Goal: Task Accomplishment & Management: Use online tool/utility

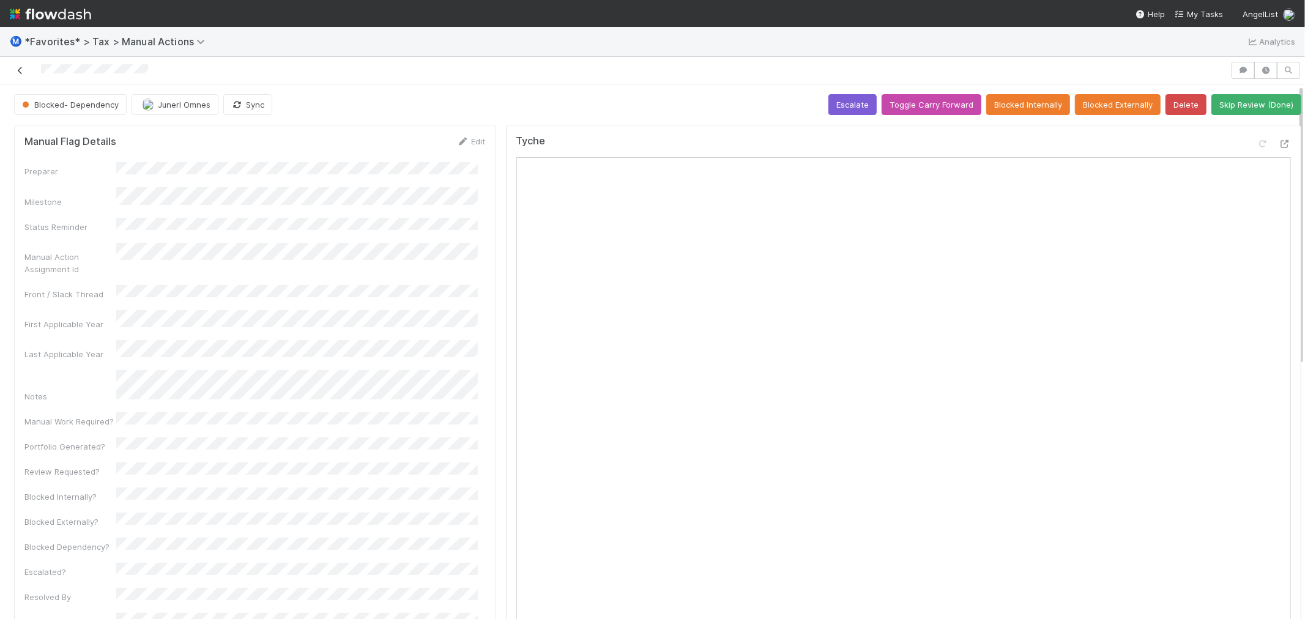
click at [15, 72] on icon at bounding box center [20, 71] width 12 height 8
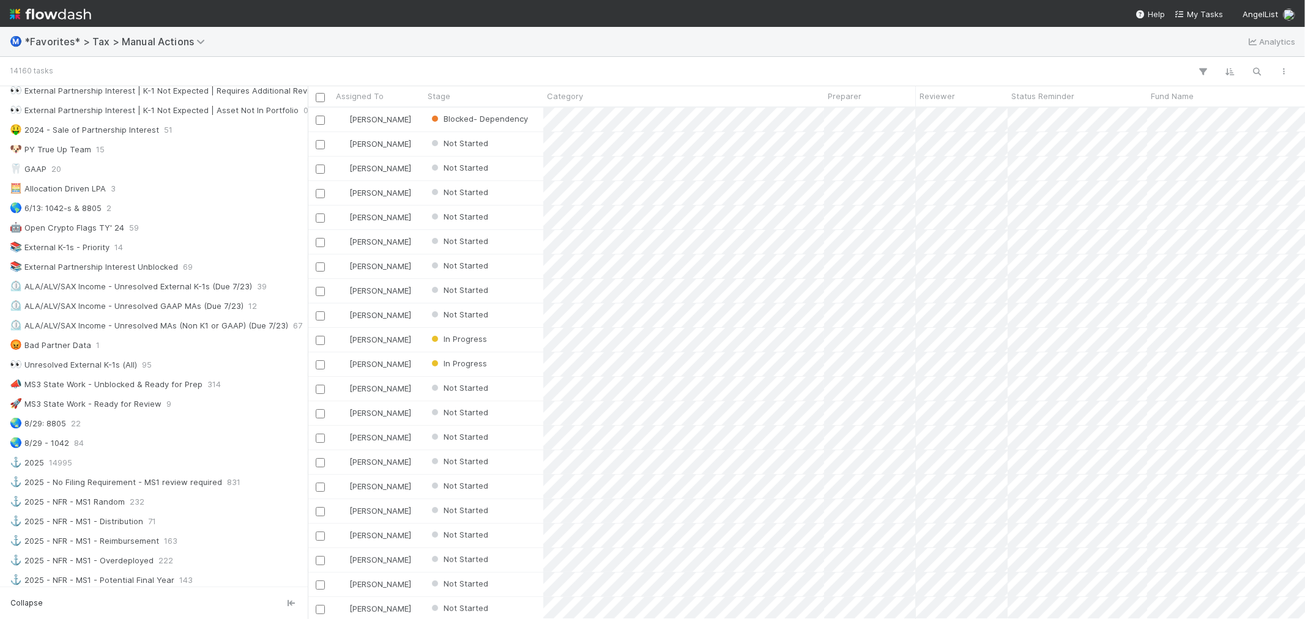
scroll to position [543, 0]
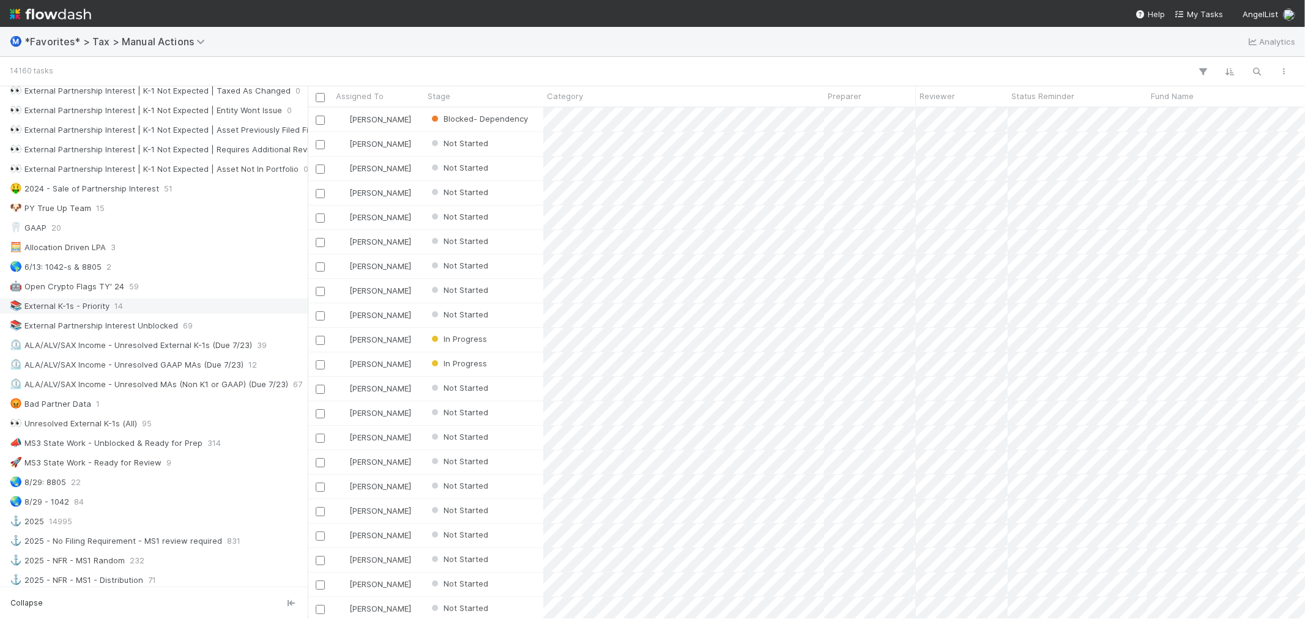
click at [149, 306] on div "📚 External K-1s - Priority 14" at bounding box center [157, 306] width 295 height 15
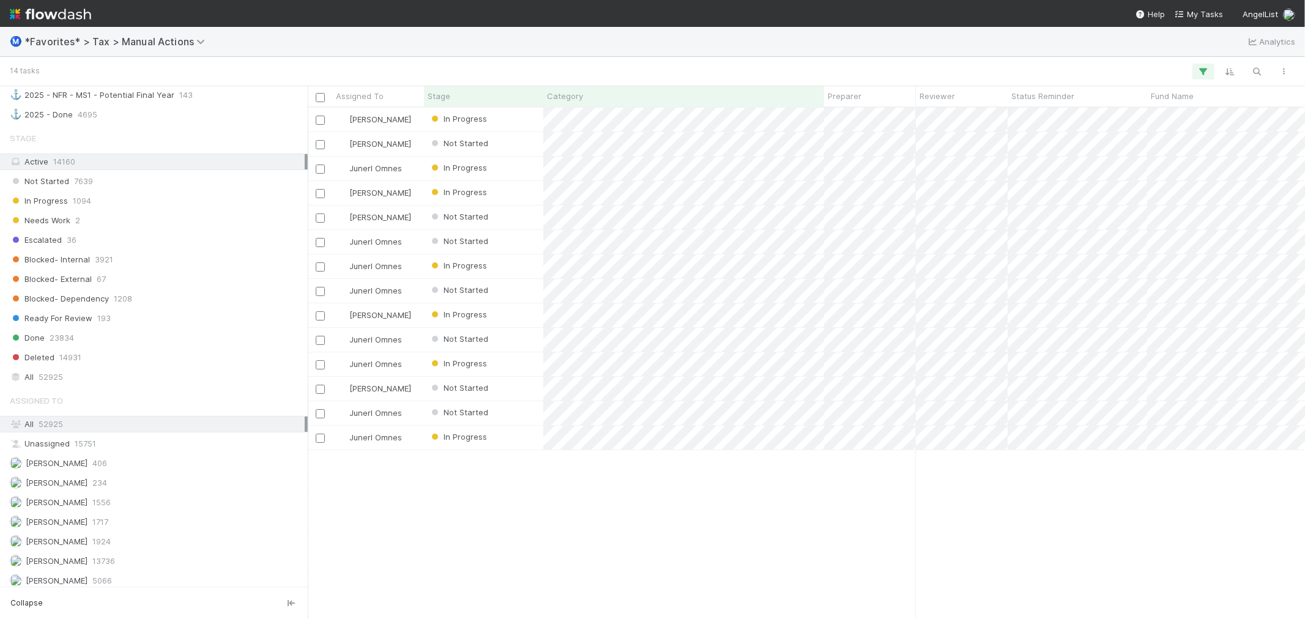
scroll to position [1261, 0]
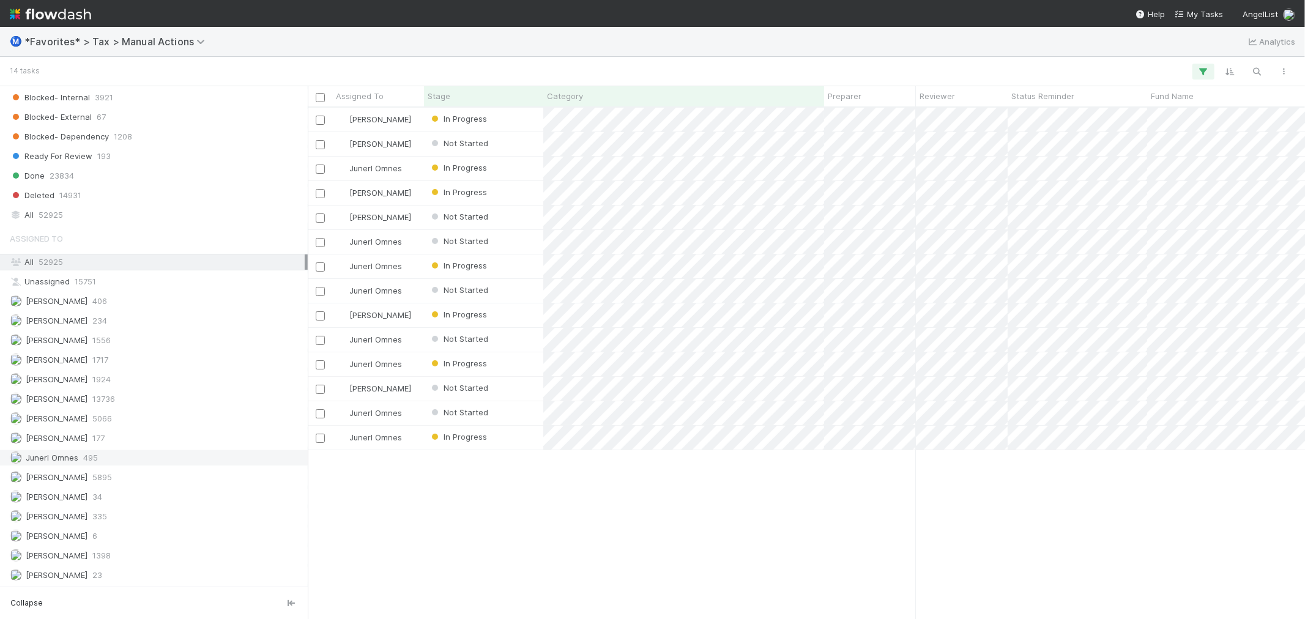
click at [169, 454] on div "Junerl Omnes 495" at bounding box center [157, 457] width 295 height 15
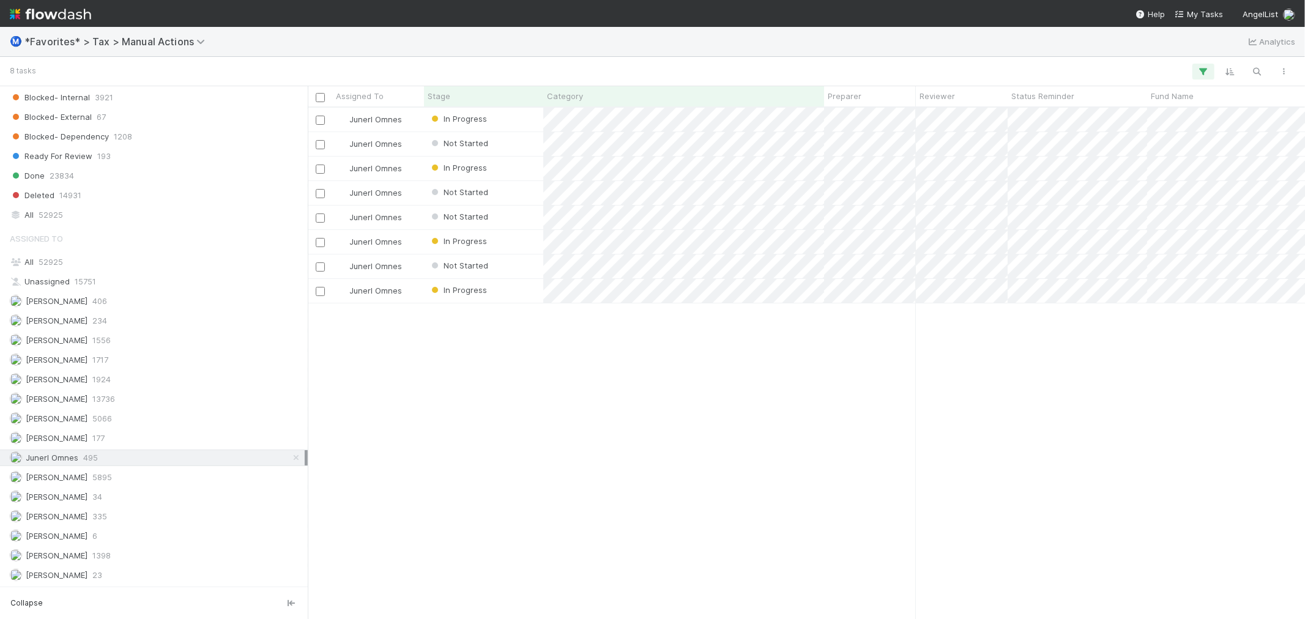
scroll to position [501, 988]
click at [487, 358] on div "Junerl Omnes In Progress [DATE] 6:11:43 AM [DATE] 7:18:21 AM 0 Junerl Omnes Not…" at bounding box center [806, 363] width 997 height 511
click at [485, 357] on div "Junerl Omnes In Progress [DATE] 6:11:43 AM [DATE] 7:18:21 AM 0 Junerl Omnes Not…" at bounding box center [806, 363] width 997 height 511
click at [806, 372] on div "Junerl Omnes In Progress [DATE] 6:11:43 AM [DATE] 7:18:21 AM 0 Junerl Omnes Not…" at bounding box center [806, 363] width 997 height 511
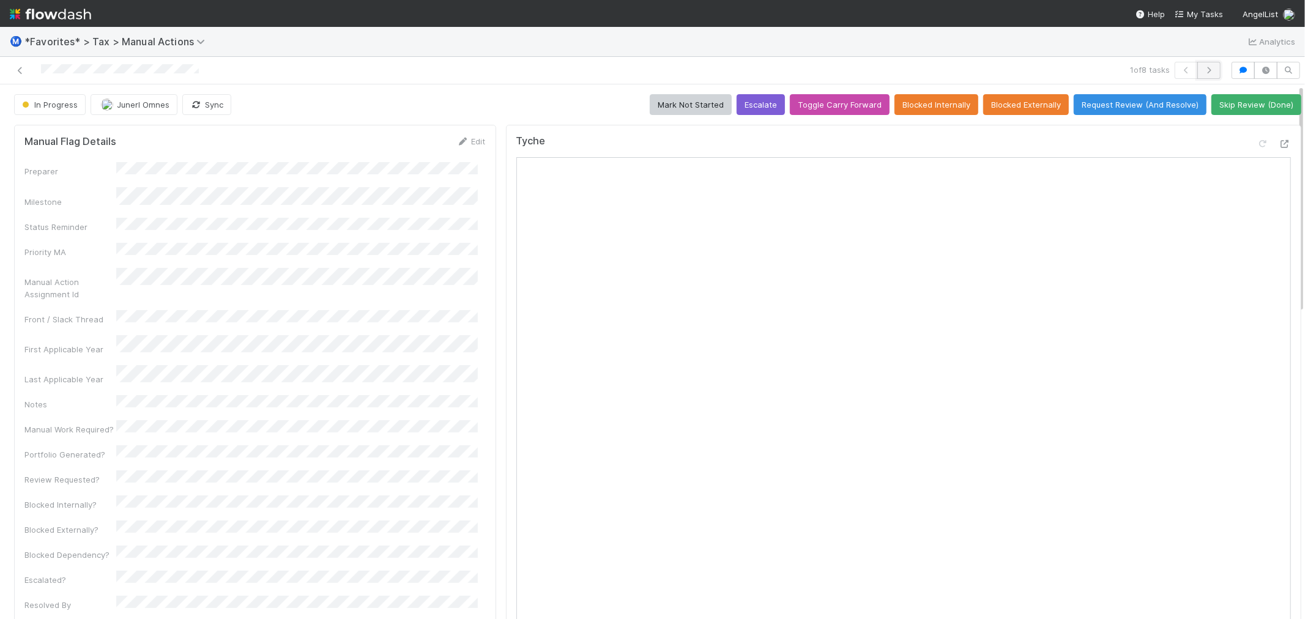
click at [1199, 77] on button "button" at bounding box center [1208, 70] width 23 height 17
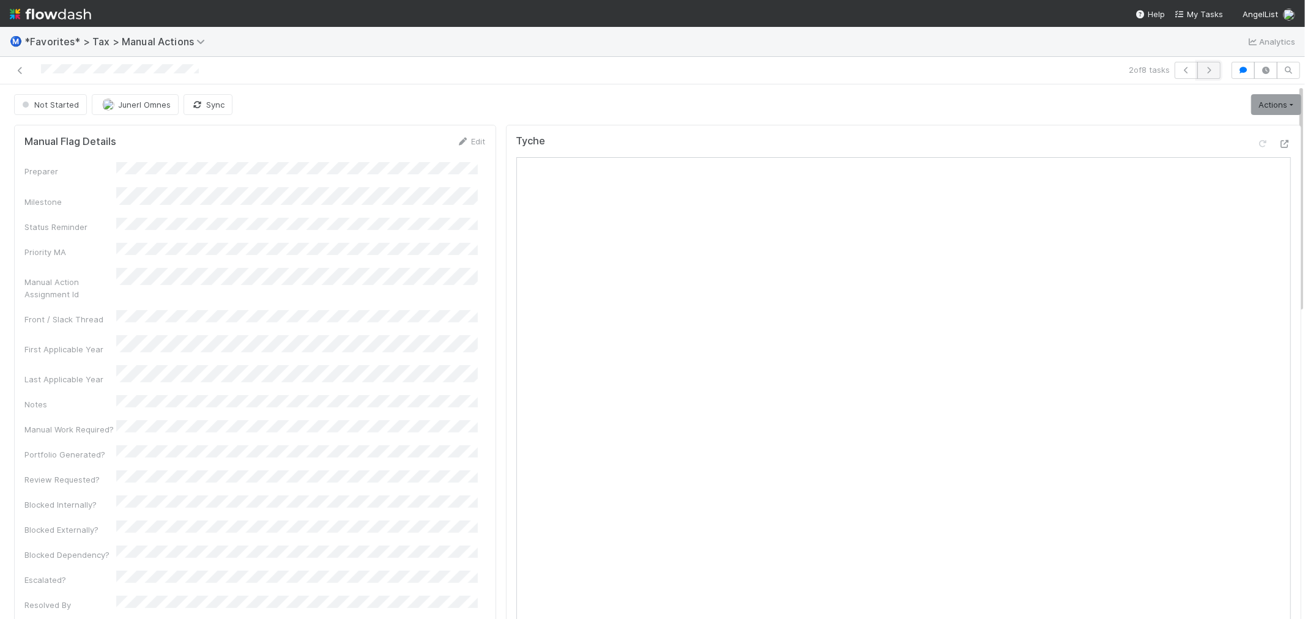
click at [1204, 69] on icon "button" at bounding box center [1209, 70] width 12 height 7
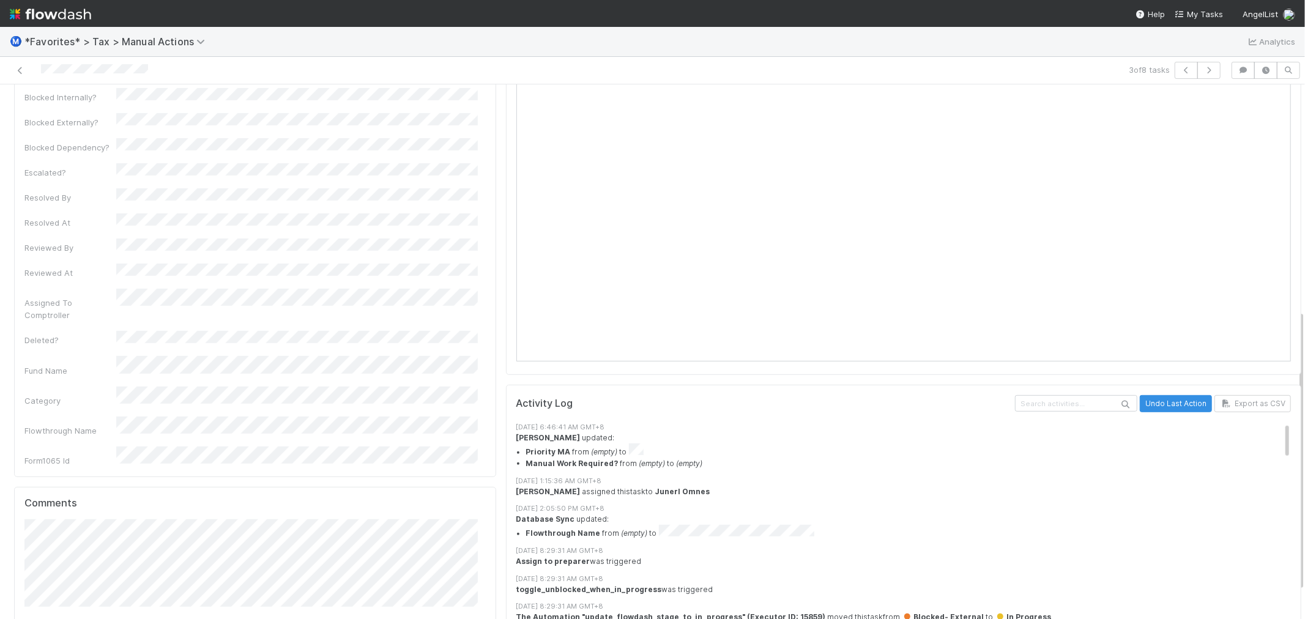
scroll to position [480, 0]
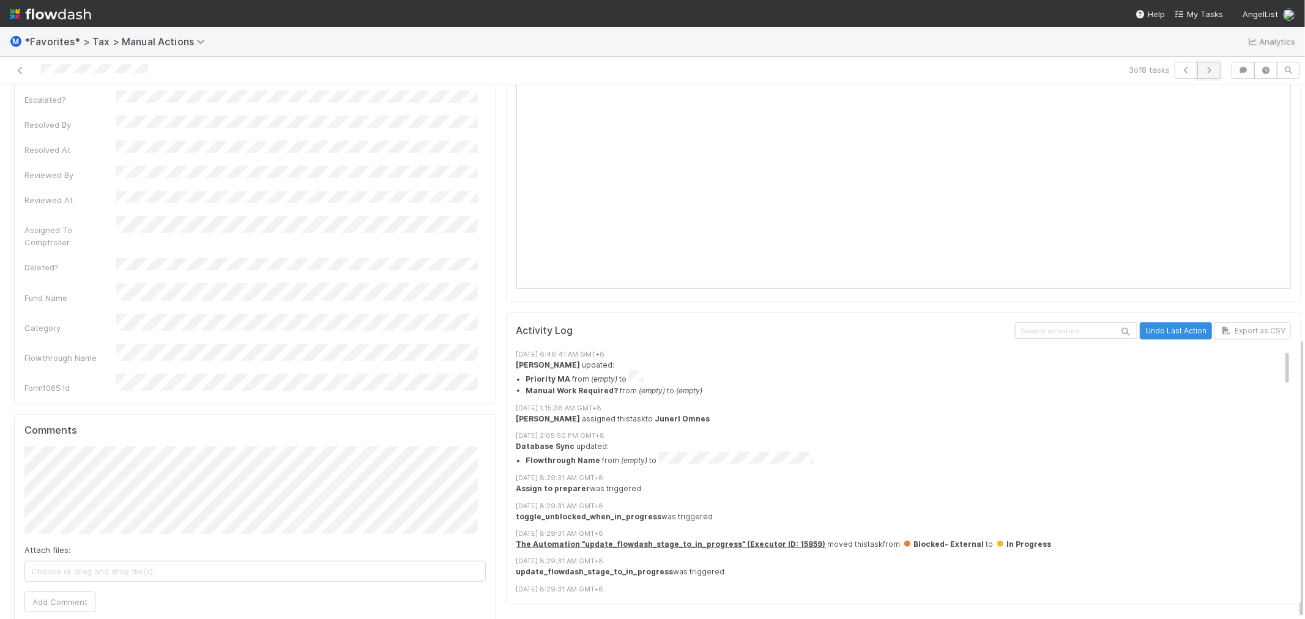
click at [1203, 71] on icon "button" at bounding box center [1209, 70] width 12 height 7
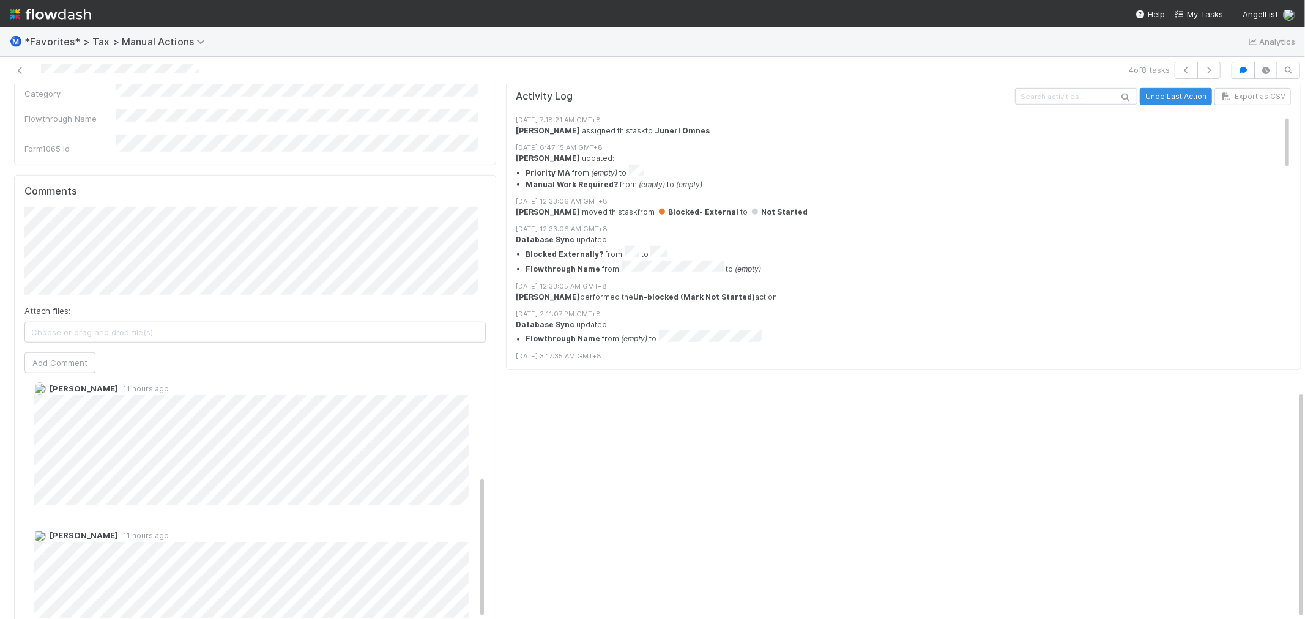
scroll to position [172, 0]
click at [1203, 67] on icon "button" at bounding box center [1209, 70] width 12 height 7
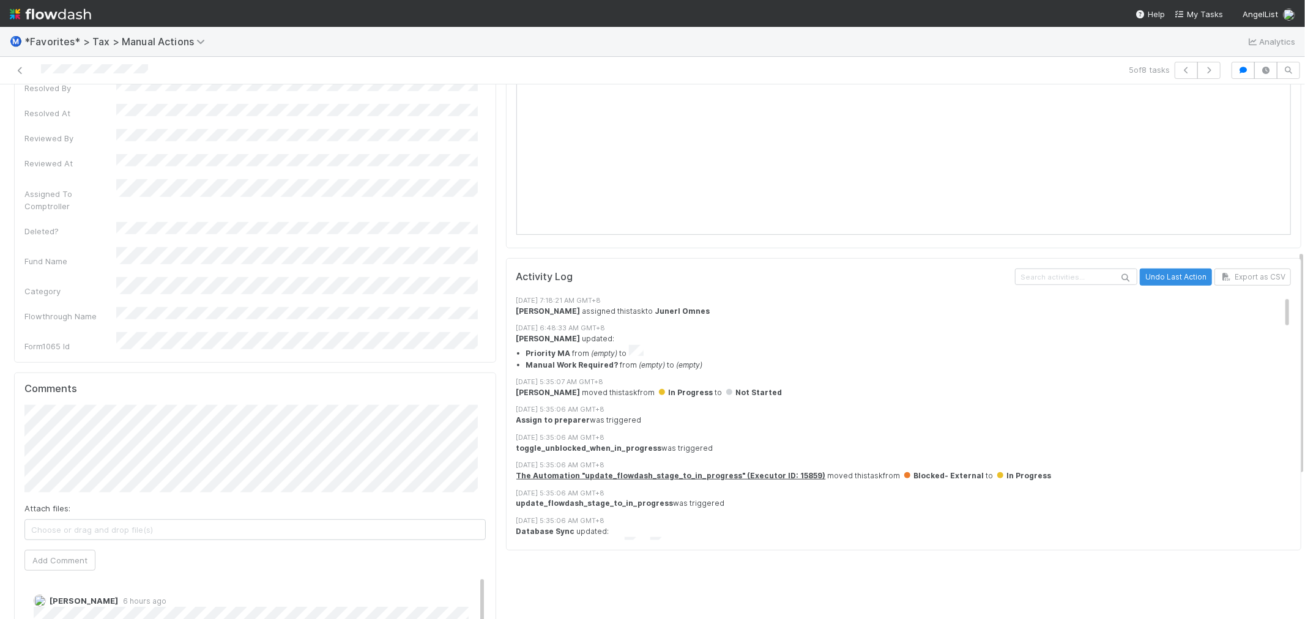
scroll to position [392, 0]
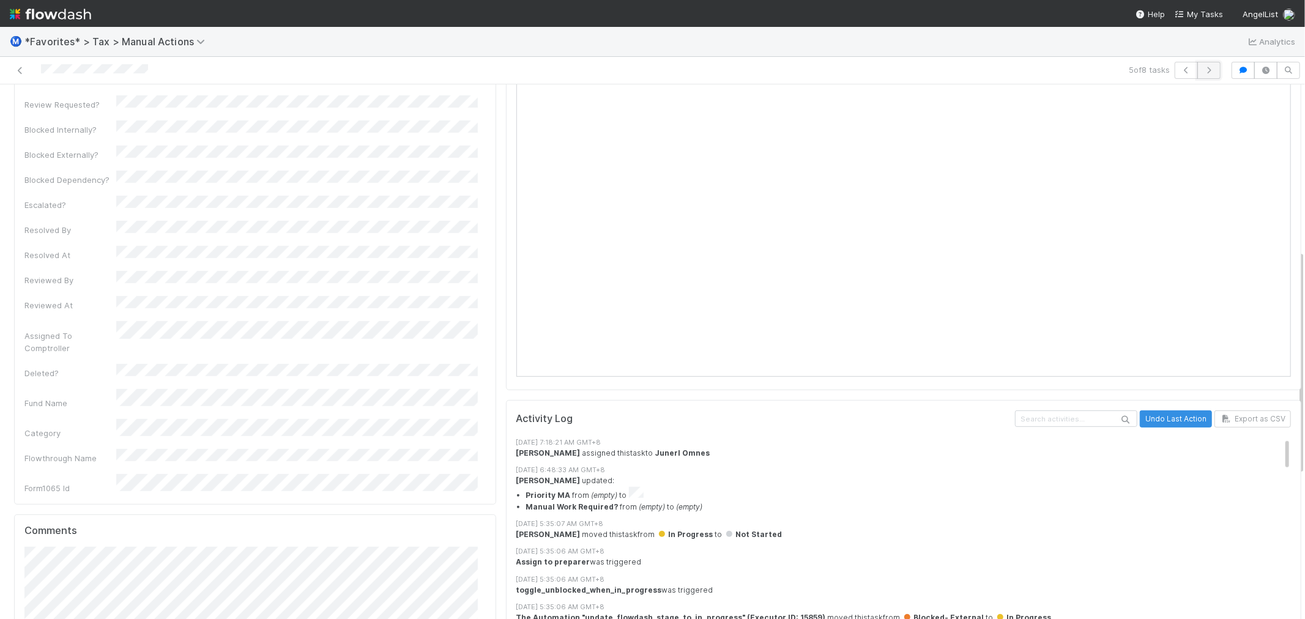
click at [1203, 67] on icon "button" at bounding box center [1209, 70] width 12 height 7
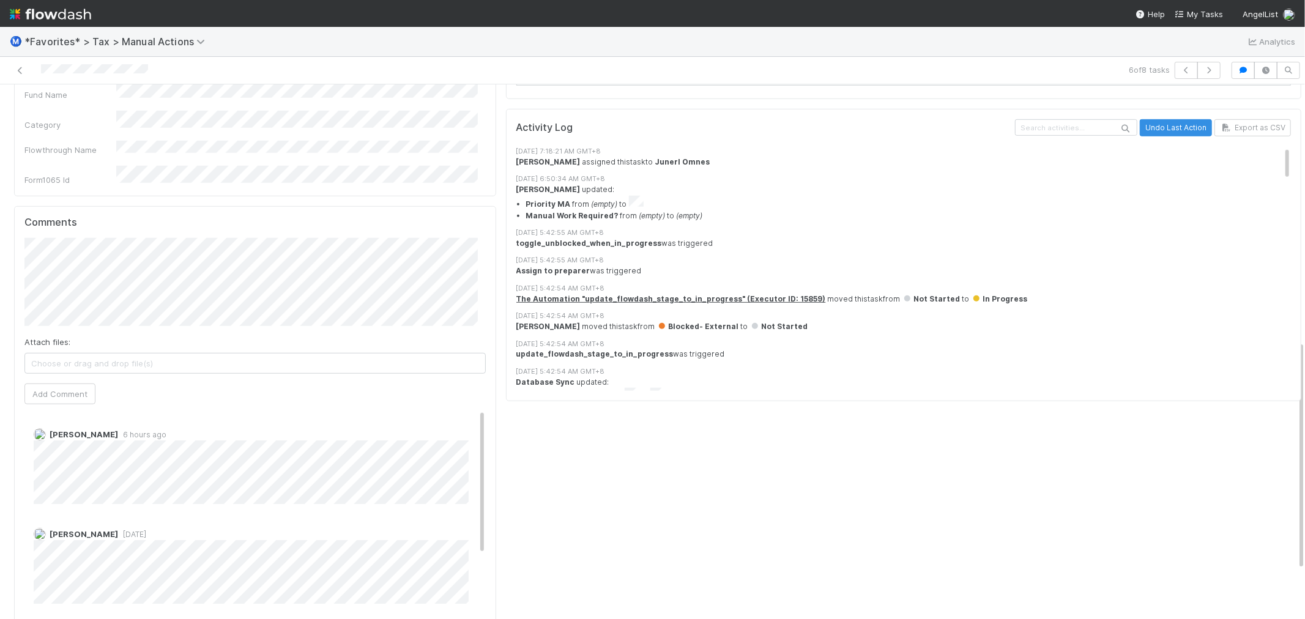
scroll to position [715, 0]
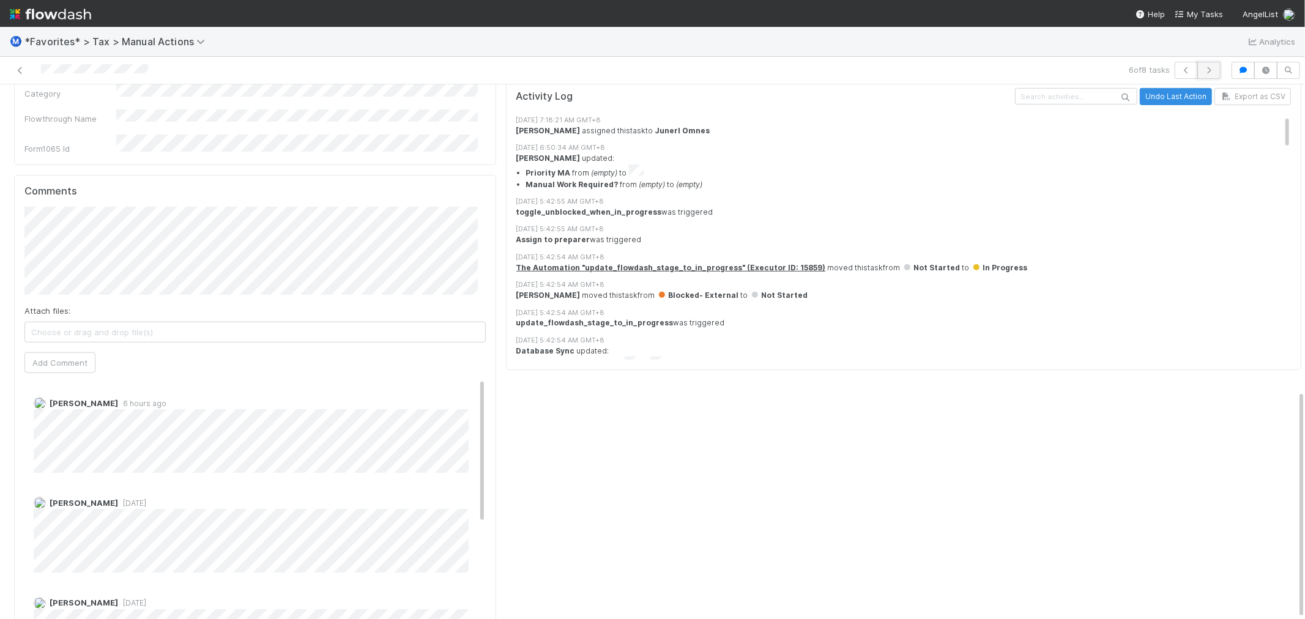
click at [1203, 70] on icon "button" at bounding box center [1209, 70] width 12 height 7
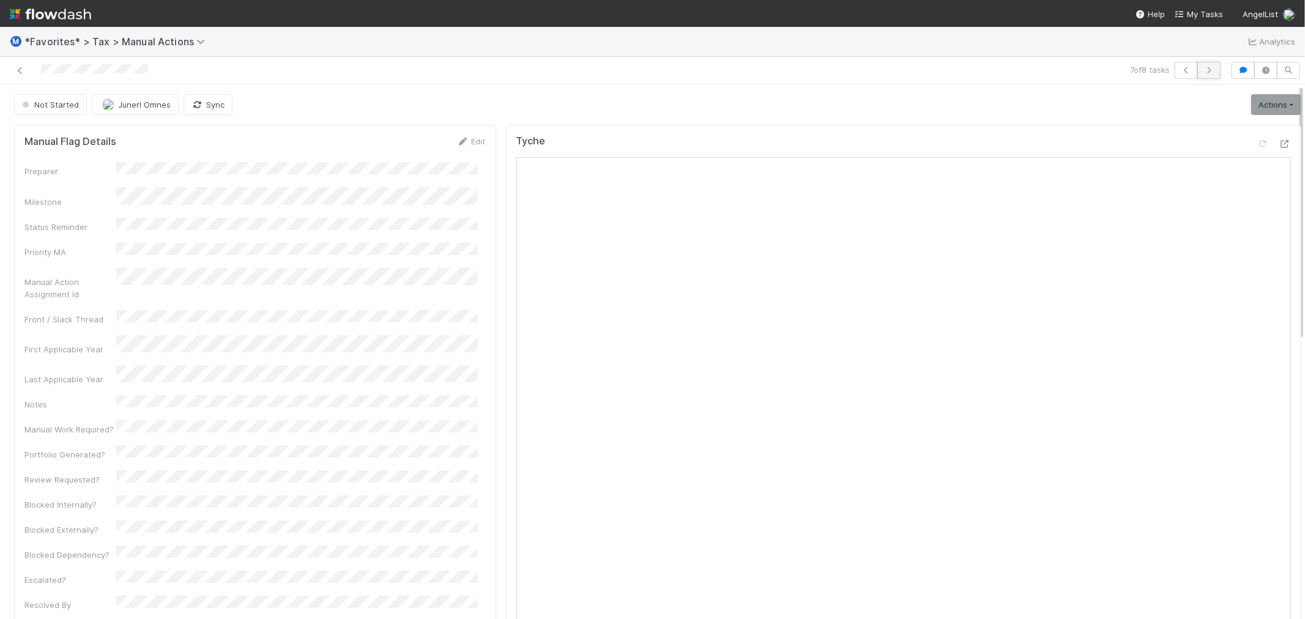
click at [1204, 70] on icon "button" at bounding box center [1209, 70] width 12 height 7
